Goal: Information Seeking & Learning: Learn about a topic

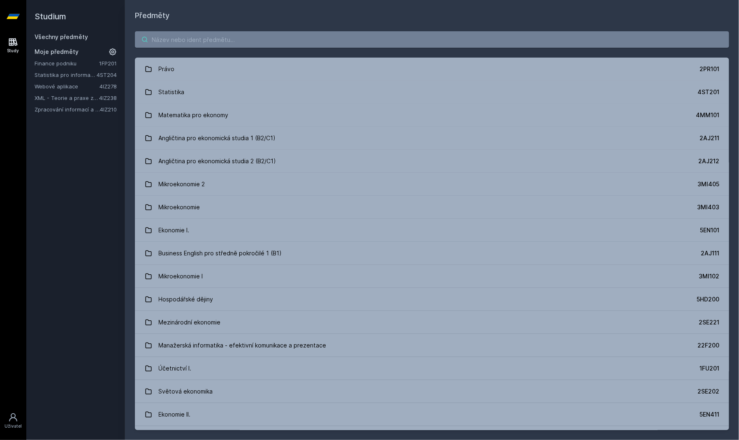
click at [250, 40] on input "search" at bounding box center [432, 39] width 594 height 16
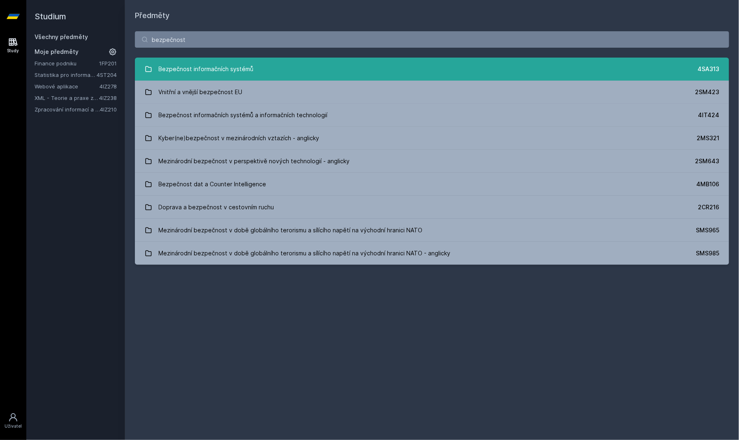
type input "bezpečnost"
click at [229, 65] on div "Bezpečnost informačních systémů" at bounding box center [206, 69] width 95 height 16
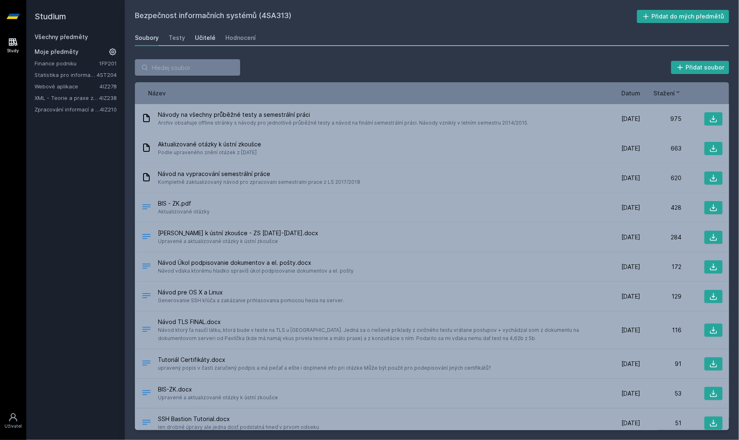
click at [199, 40] on div "Učitelé" at bounding box center [205, 38] width 21 height 8
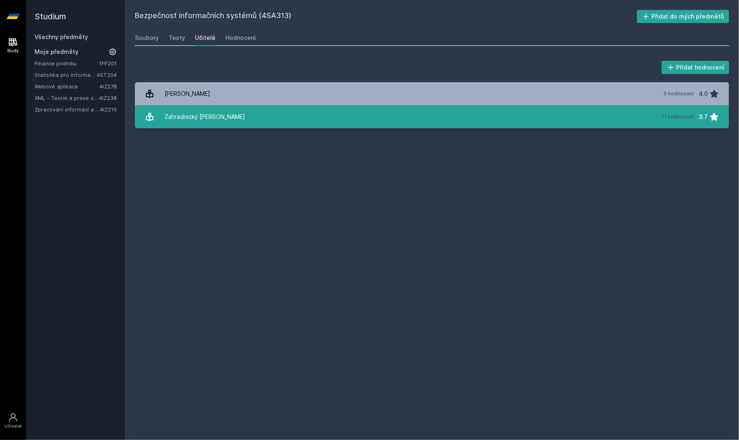
click at [201, 113] on div "Zahradnický [PERSON_NAME]" at bounding box center [205, 117] width 81 height 16
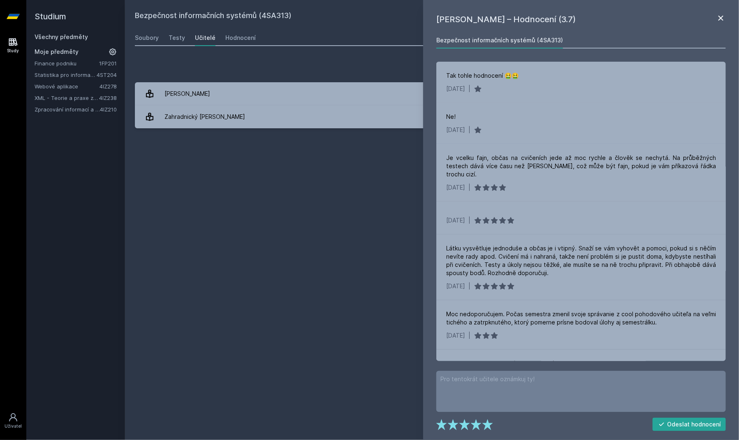
click at [721, 20] on icon at bounding box center [721, 18] width 10 height 10
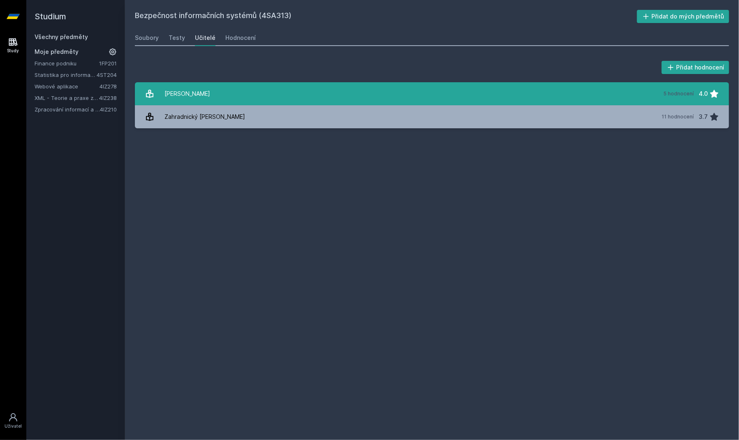
click at [429, 85] on link "[PERSON_NAME] 5 hodnocení 4.0" at bounding box center [432, 93] width 594 height 23
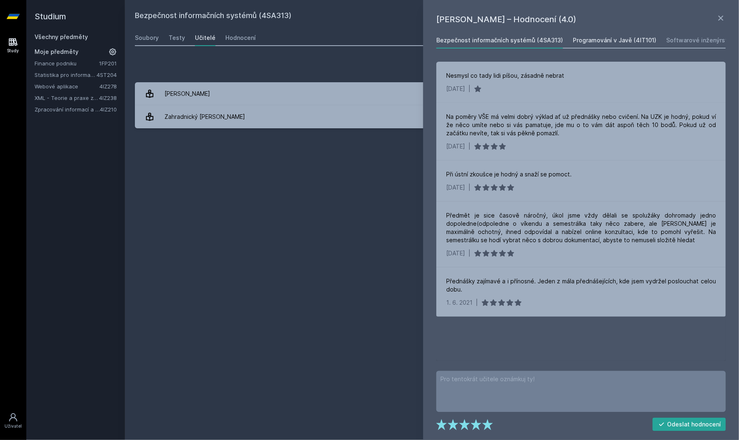
click at [594, 44] on div "Programování v Javě (4IT101)" at bounding box center [614, 40] width 83 height 8
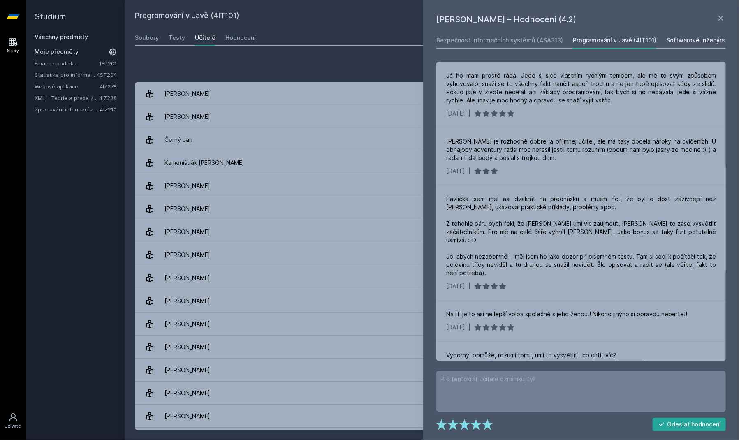
click at [666, 42] on div "Softwarové inženýrství (4IT115)" at bounding box center [711, 40] width 90 height 8
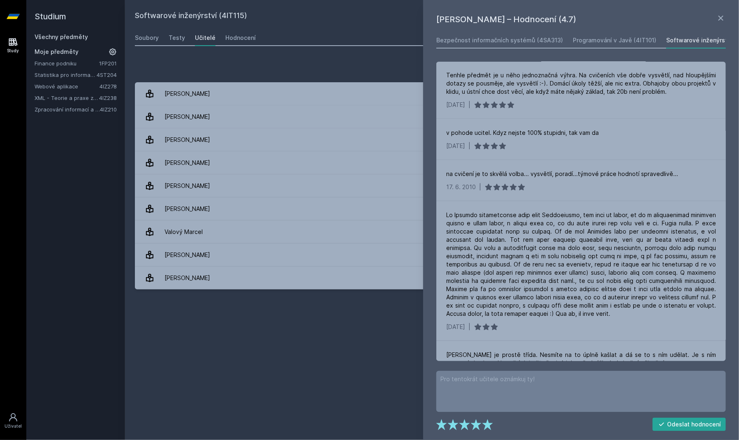
scroll to position [375, 0]
